Goal: Browse casually: Explore the website without a specific task or goal

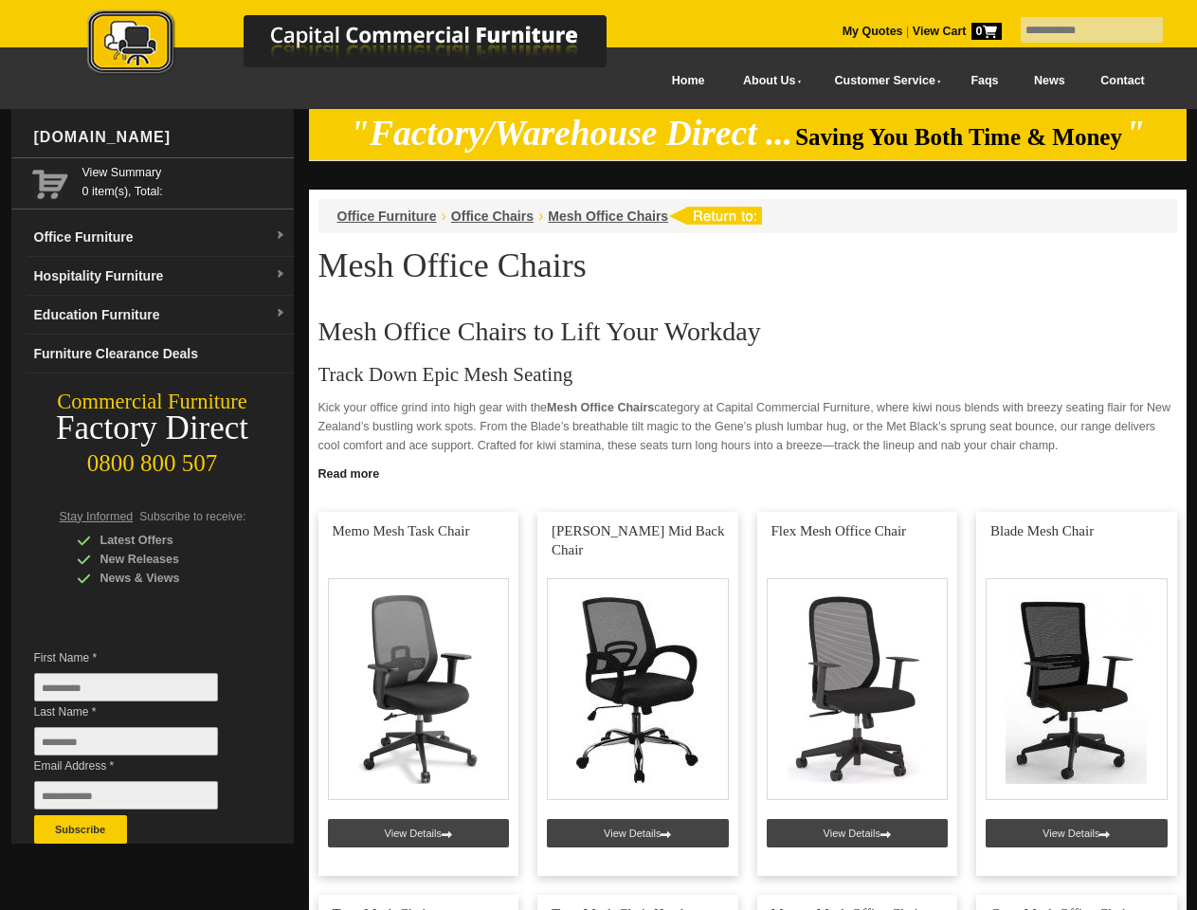
click at [1079, 30] on input "text" at bounding box center [1091, 30] width 142 height 26
click at [140, 746] on input "Last Name *" at bounding box center [126, 741] width 184 height 28
click at [81, 829] on button "Subscribe" at bounding box center [80, 829] width 93 height 28
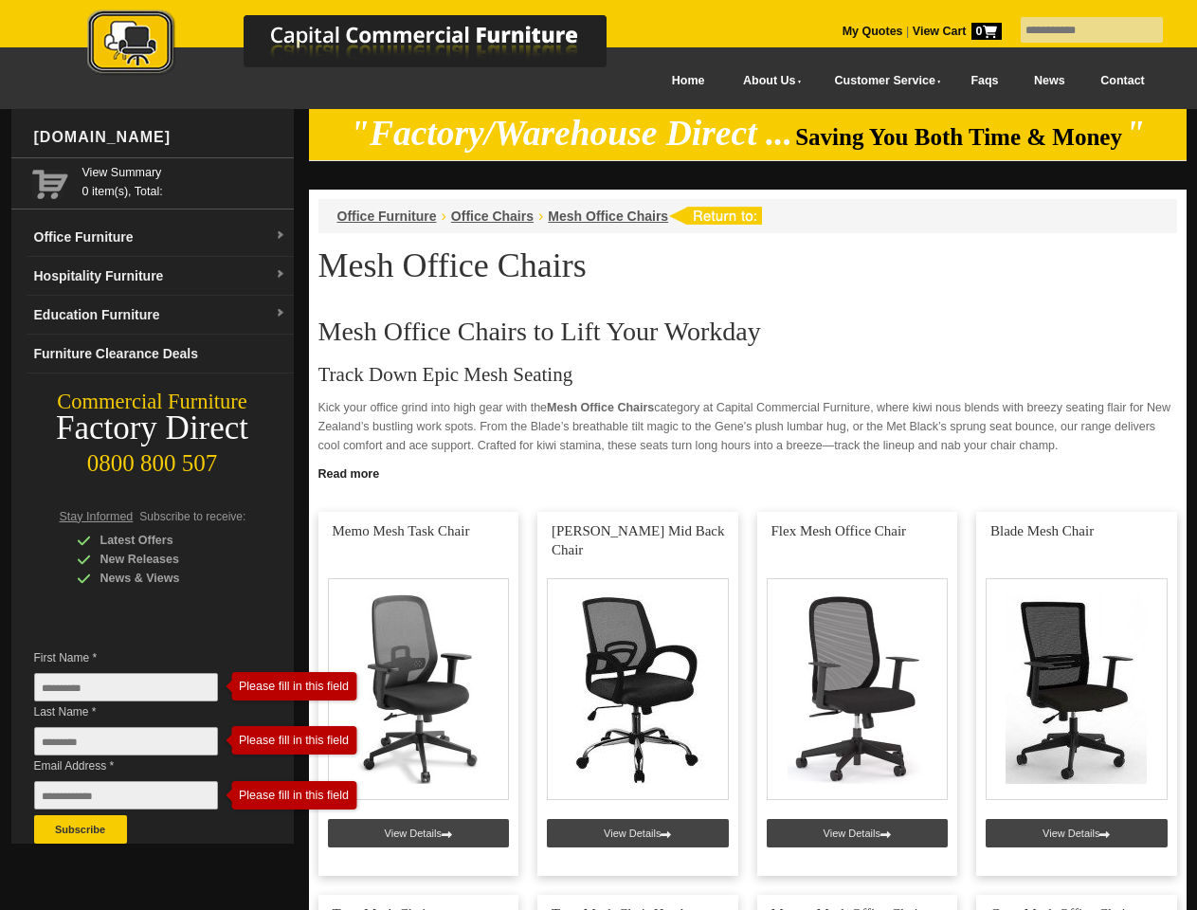
click at [748, 472] on link "Read more" at bounding box center [747, 472] width 877 height 24
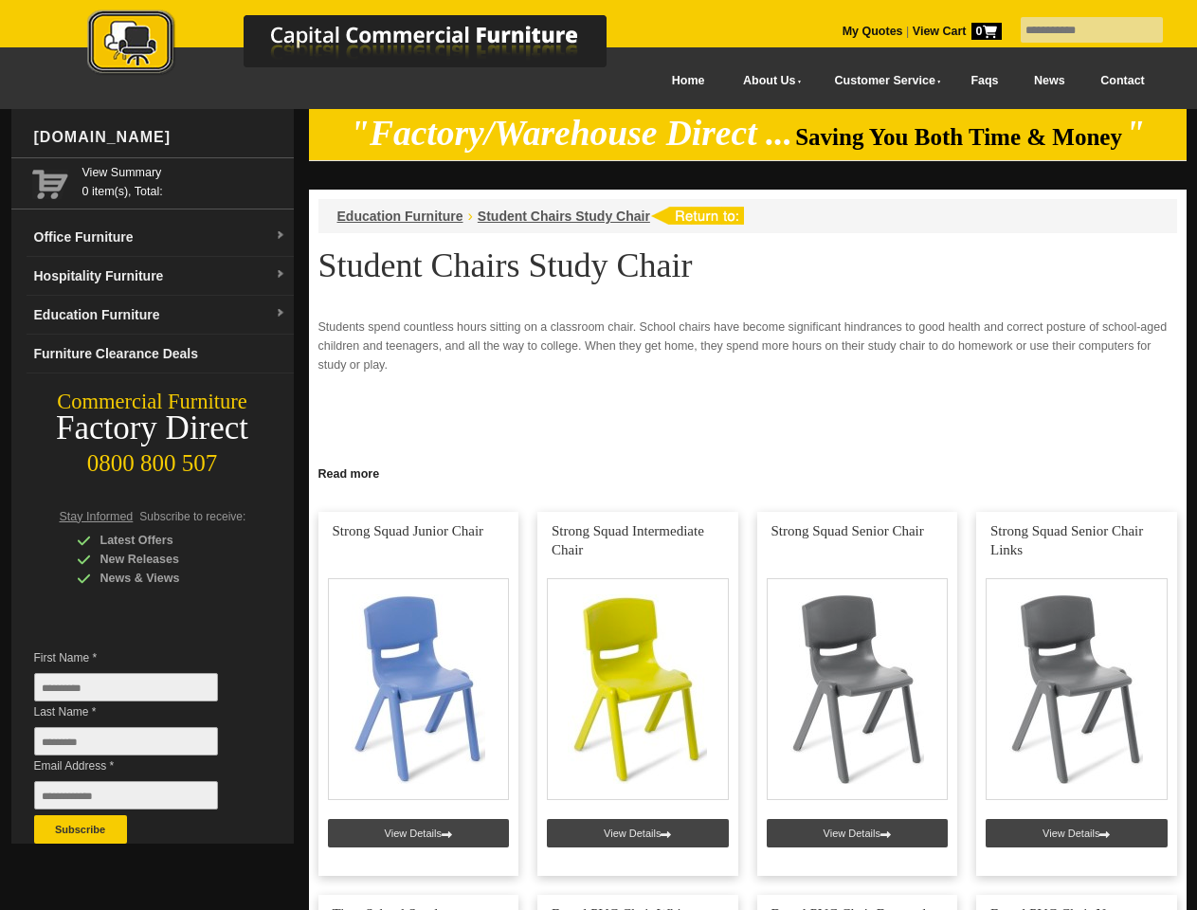
click at [1079, 30] on input "text" at bounding box center [1091, 30] width 142 height 26
click at [140, 746] on input "Last Name *" at bounding box center [126, 741] width 184 height 28
click at [81, 829] on button "Subscribe" at bounding box center [80, 829] width 93 height 28
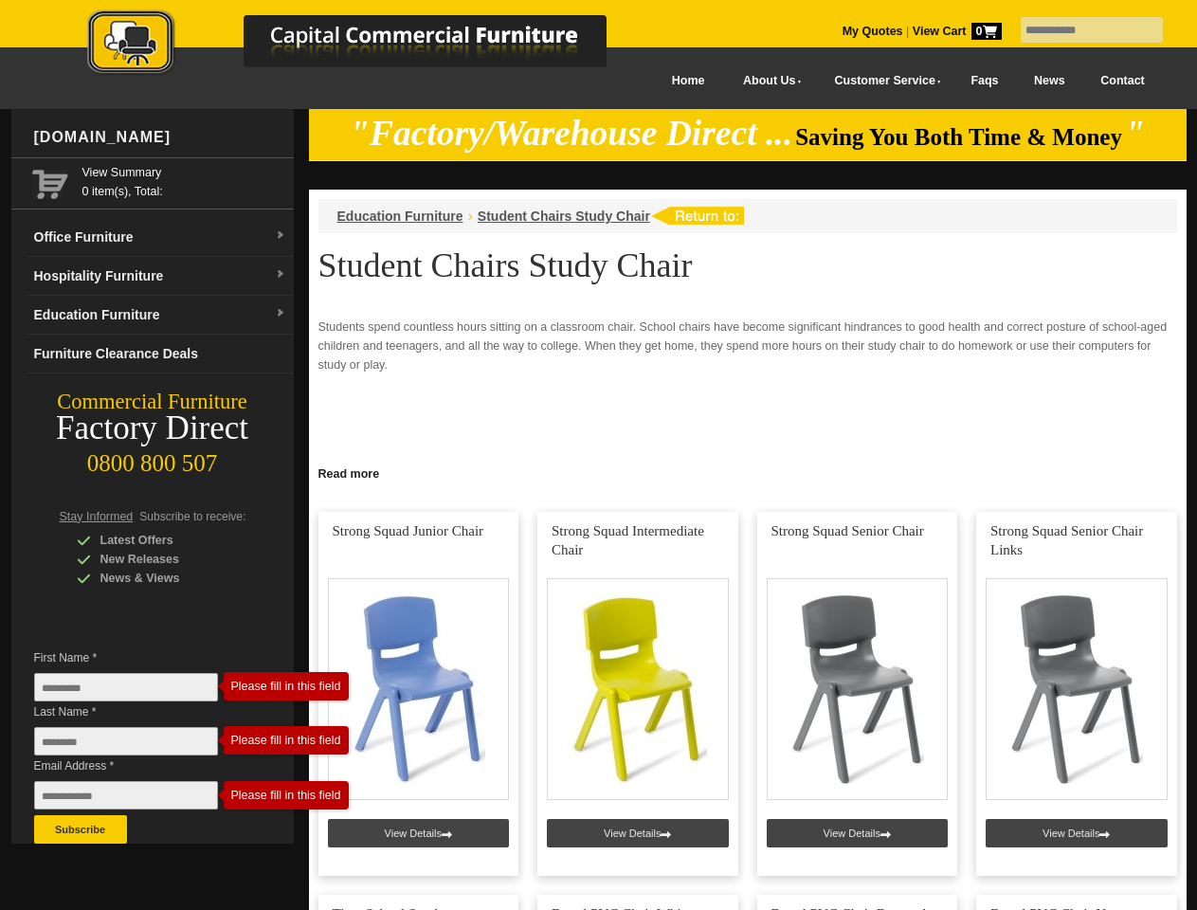
click at [748, 472] on link "Read more" at bounding box center [747, 472] width 877 height 24
